Goal: Use online tool/utility: Utilize a website feature to perform a specific function

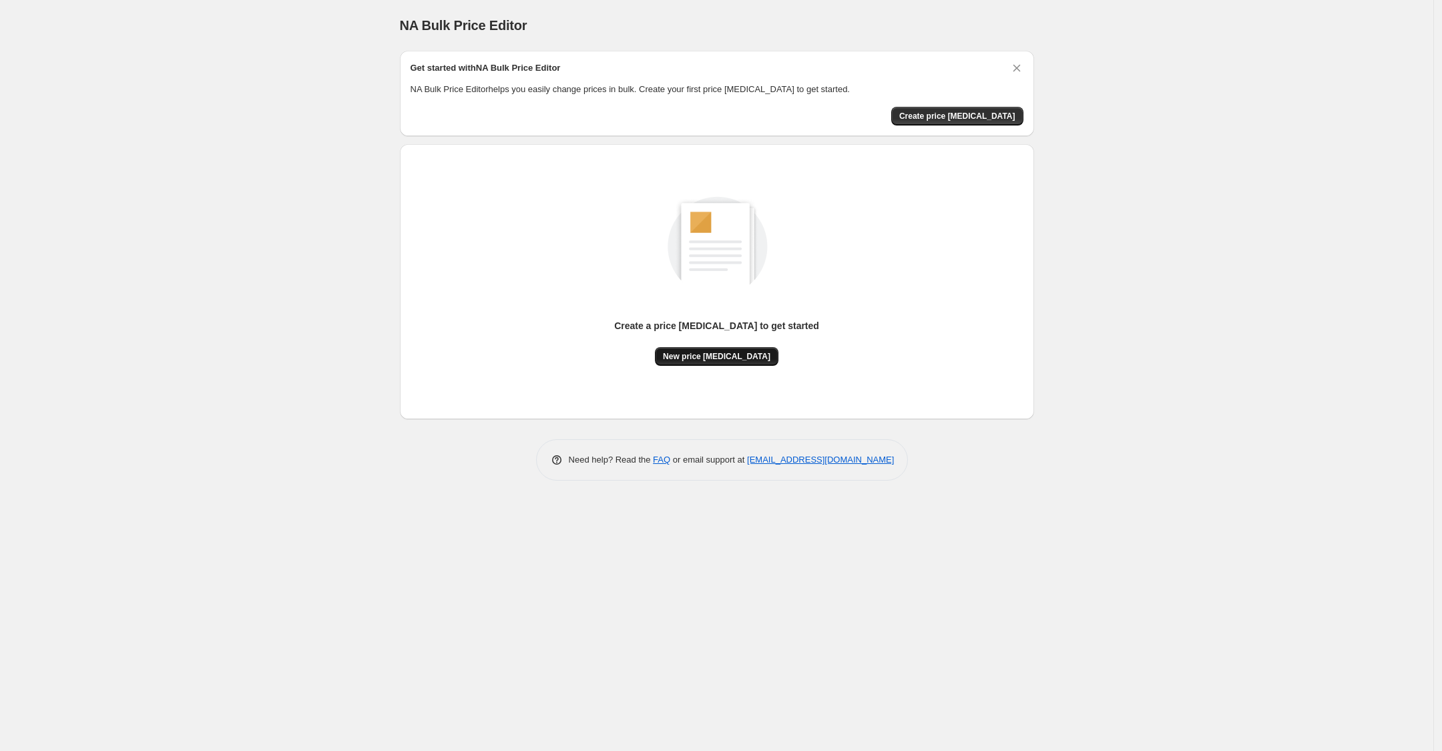
click at [734, 354] on span "New price [MEDICAL_DATA]" at bounding box center [716, 356] width 107 height 11
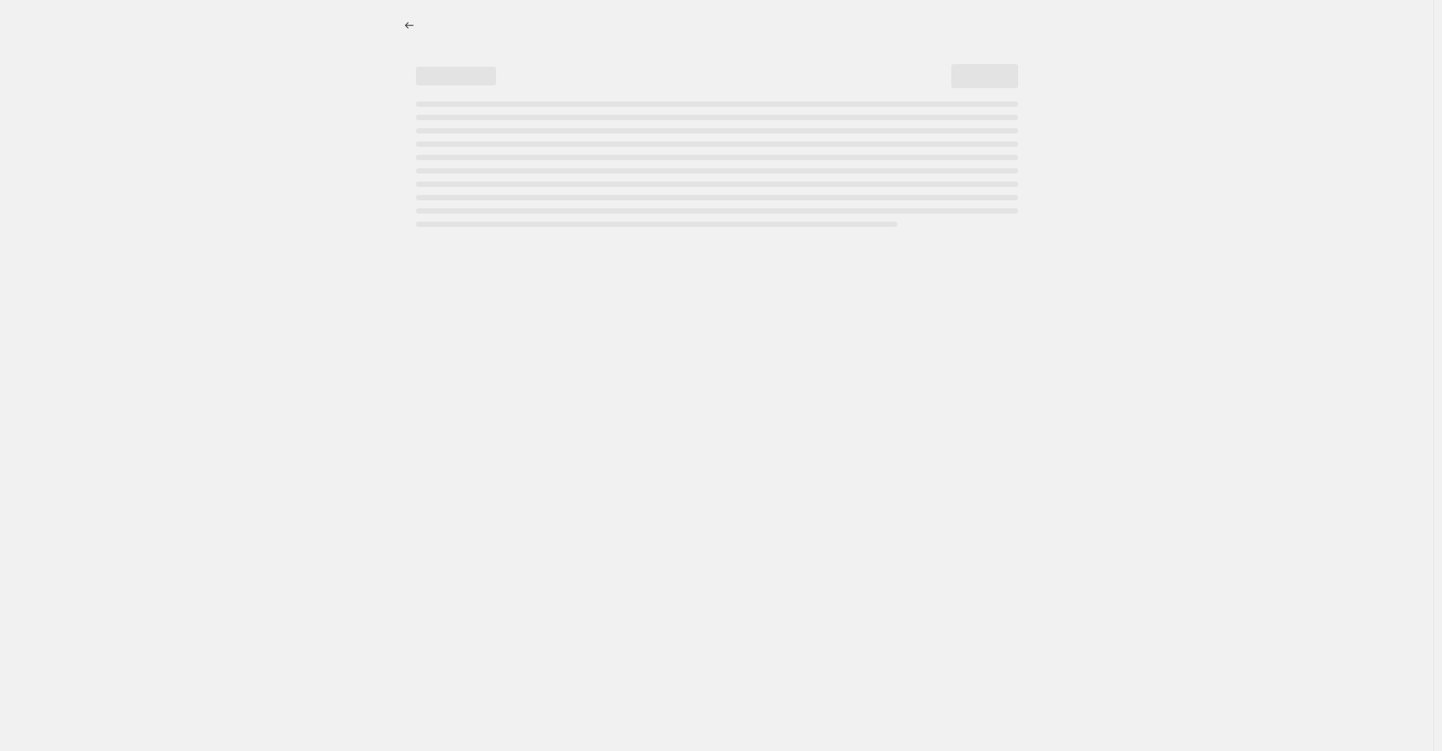
select select "percentage"
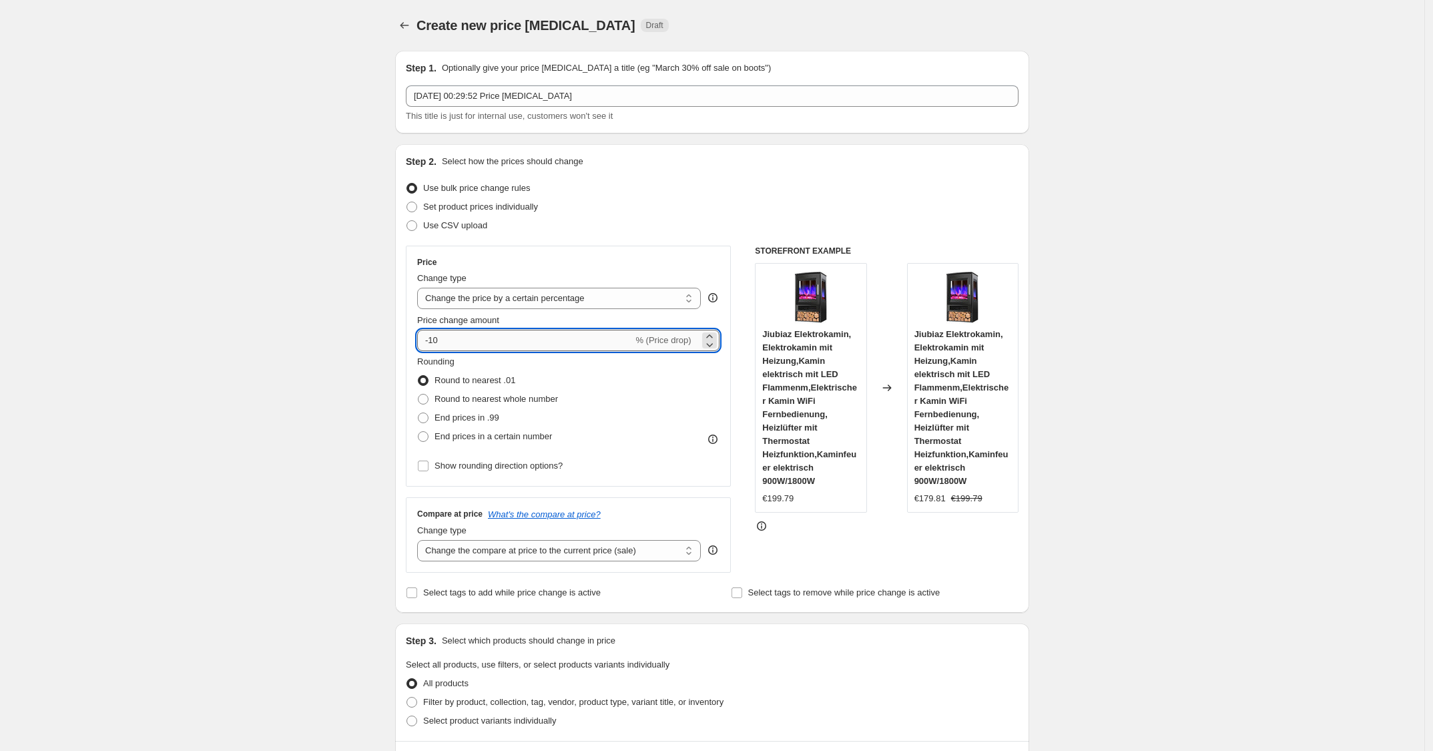
click at [544, 345] on input "-10" at bounding box center [525, 340] width 216 height 21
type input "-1"
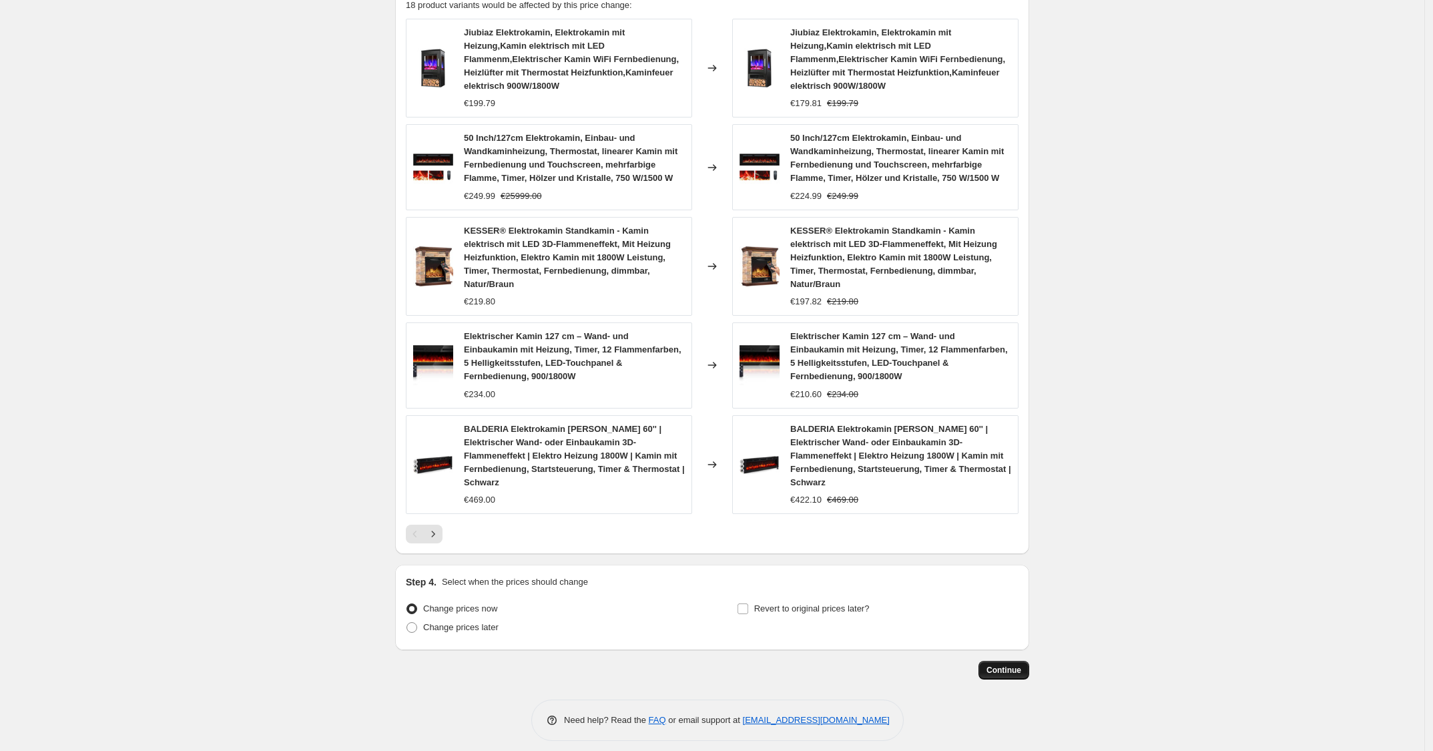
type input "-30"
click at [1000, 665] on span "Continue" at bounding box center [1004, 670] width 35 height 11
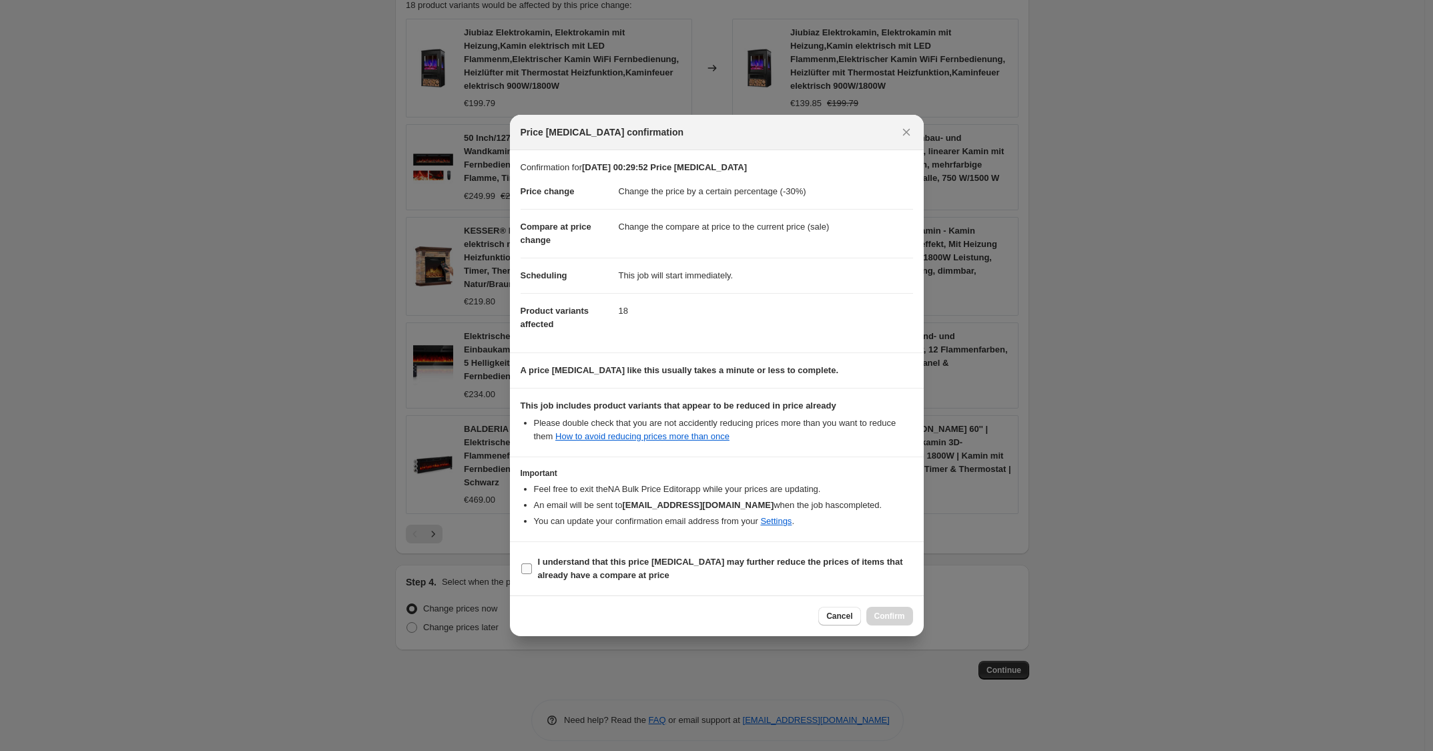
click at [671, 571] on span "I understand that this price [MEDICAL_DATA] may further reduce the prices of it…" at bounding box center [725, 568] width 375 height 27
click at [532, 571] on input "I understand that this price [MEDICAL_DATA] may further reduce the prices of it…" at bounding box center [526, 569] width 11 height 11
checkbox input "true"
click at [905, 620] on button "Confirm" at bounding box center [890, 616] width 47 height 19
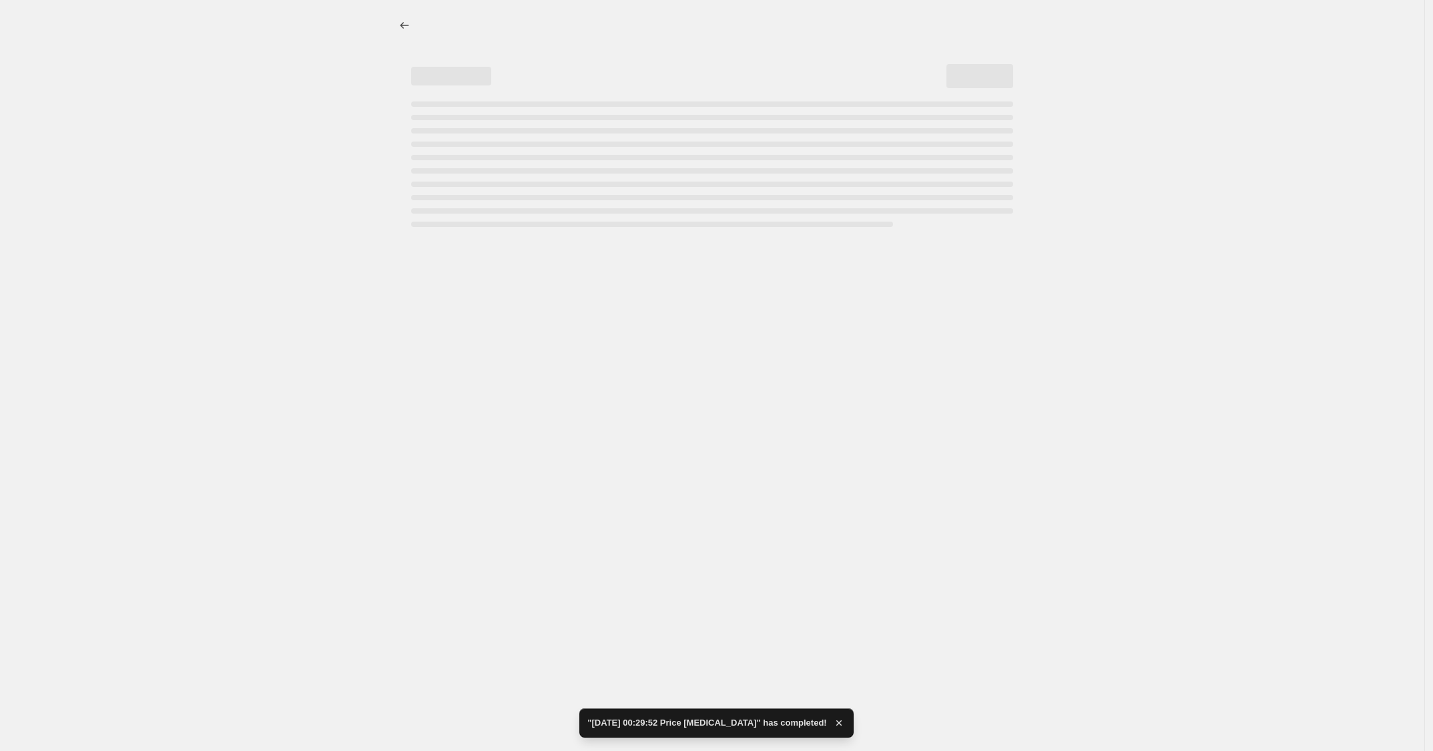
select select "percentage"
